Goal: Navigation & Orientation: Find specific page/section

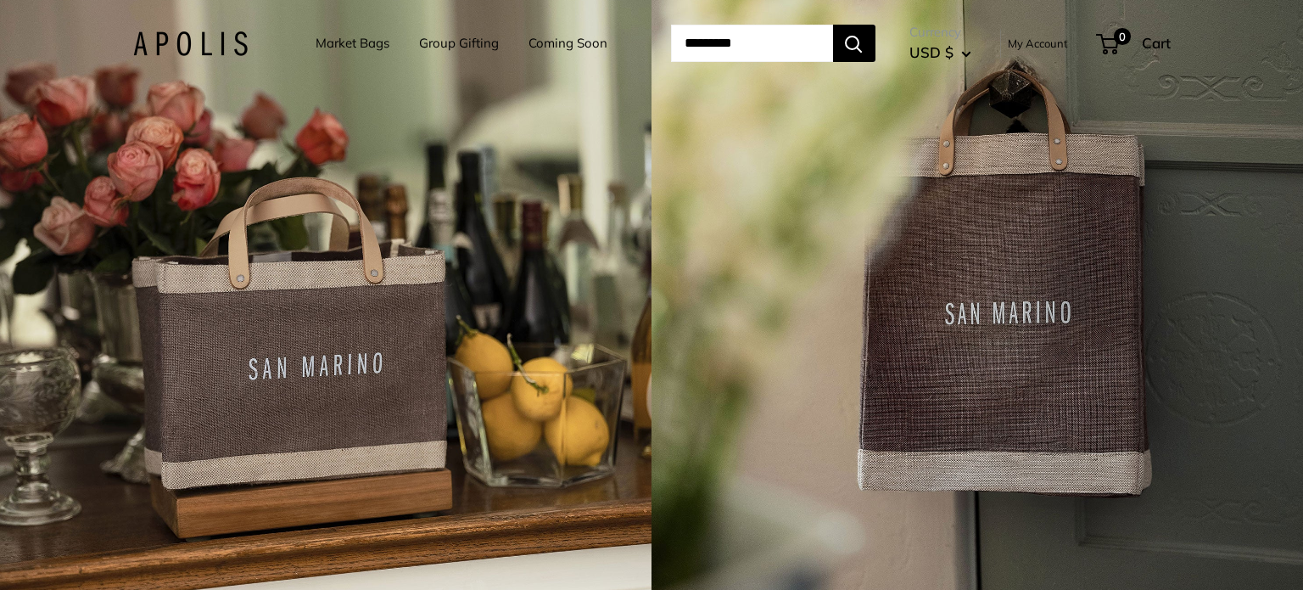
click at [173, 40] on img at bounding box center [190, 43] width 115 height 25
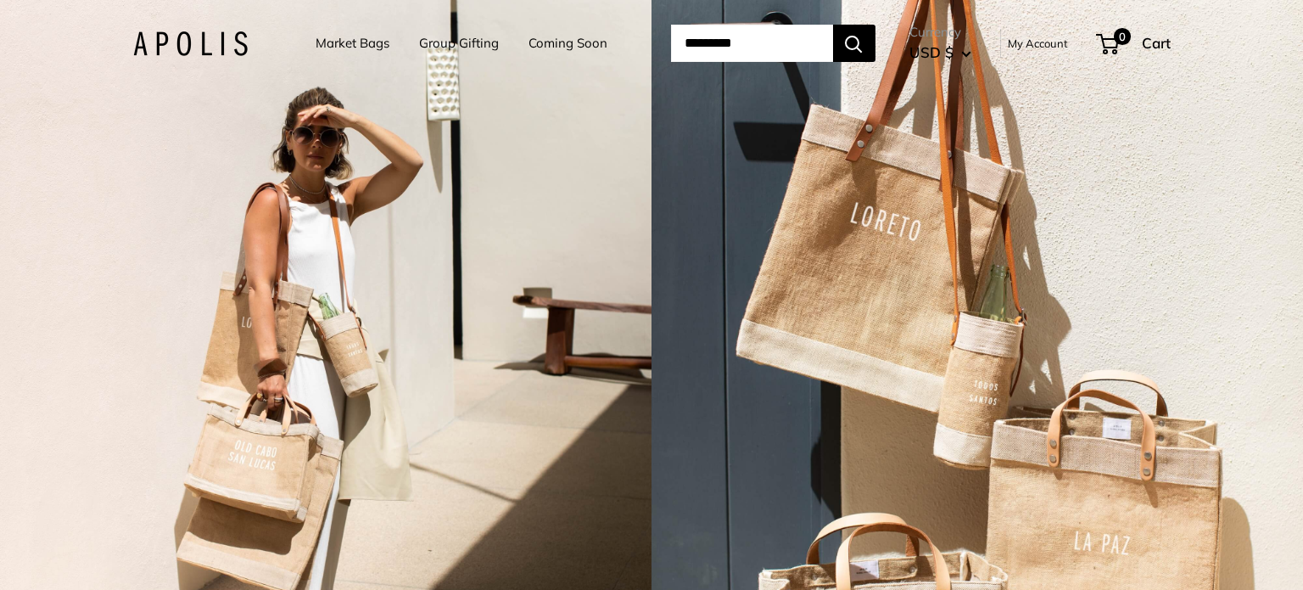
click at [562, 41] on link "Coming Soon" at bounding box center [568, 43] width 79 height 24
